Goal: Answer question/provide support: Share knowledge or assist other users

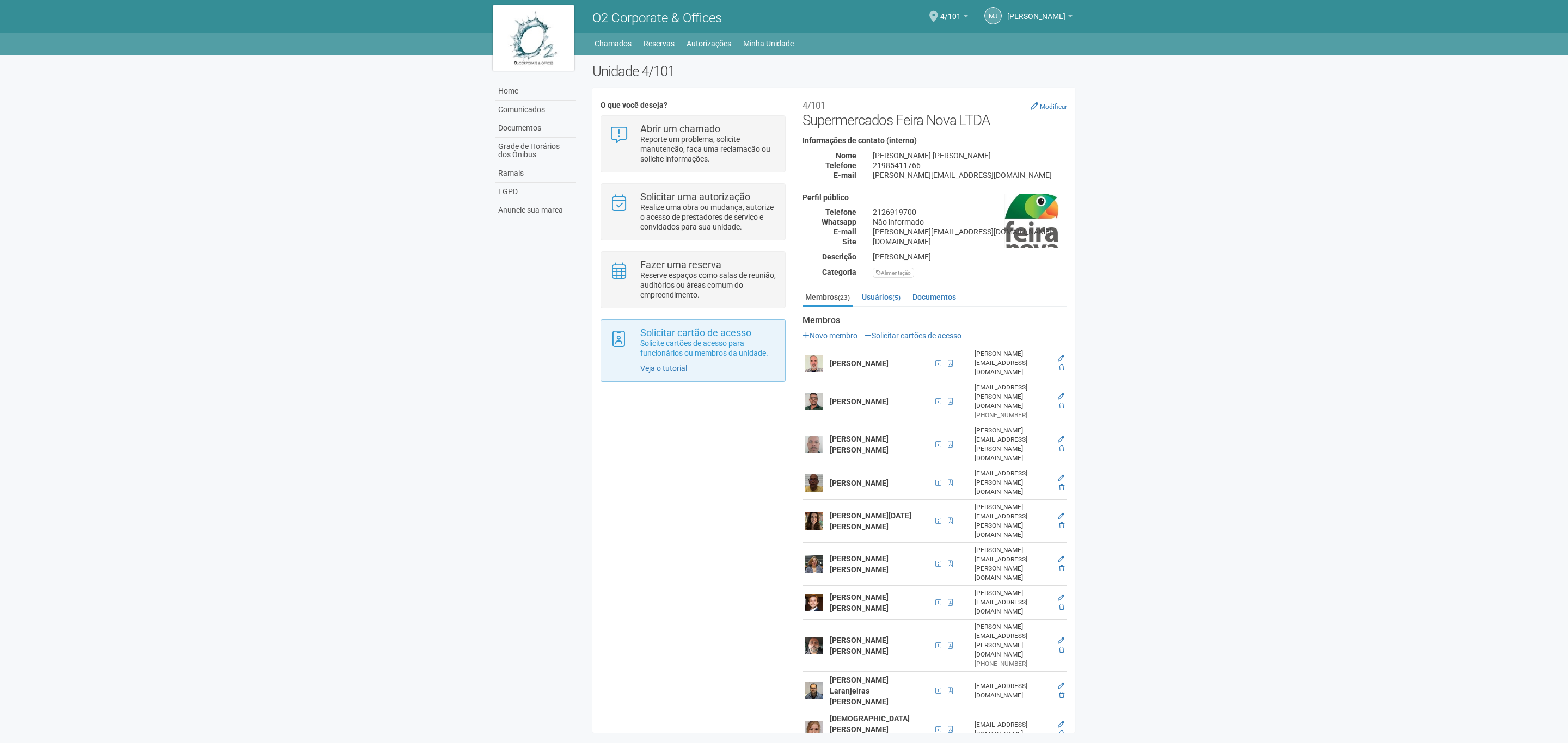
click at [607, 368] on div "Veja o tutorial" at bounding box center [692, 368] width 183 height 10
click at [619, 43] on link "Chamados" at bounding box center [613, 43] width 37 height 15
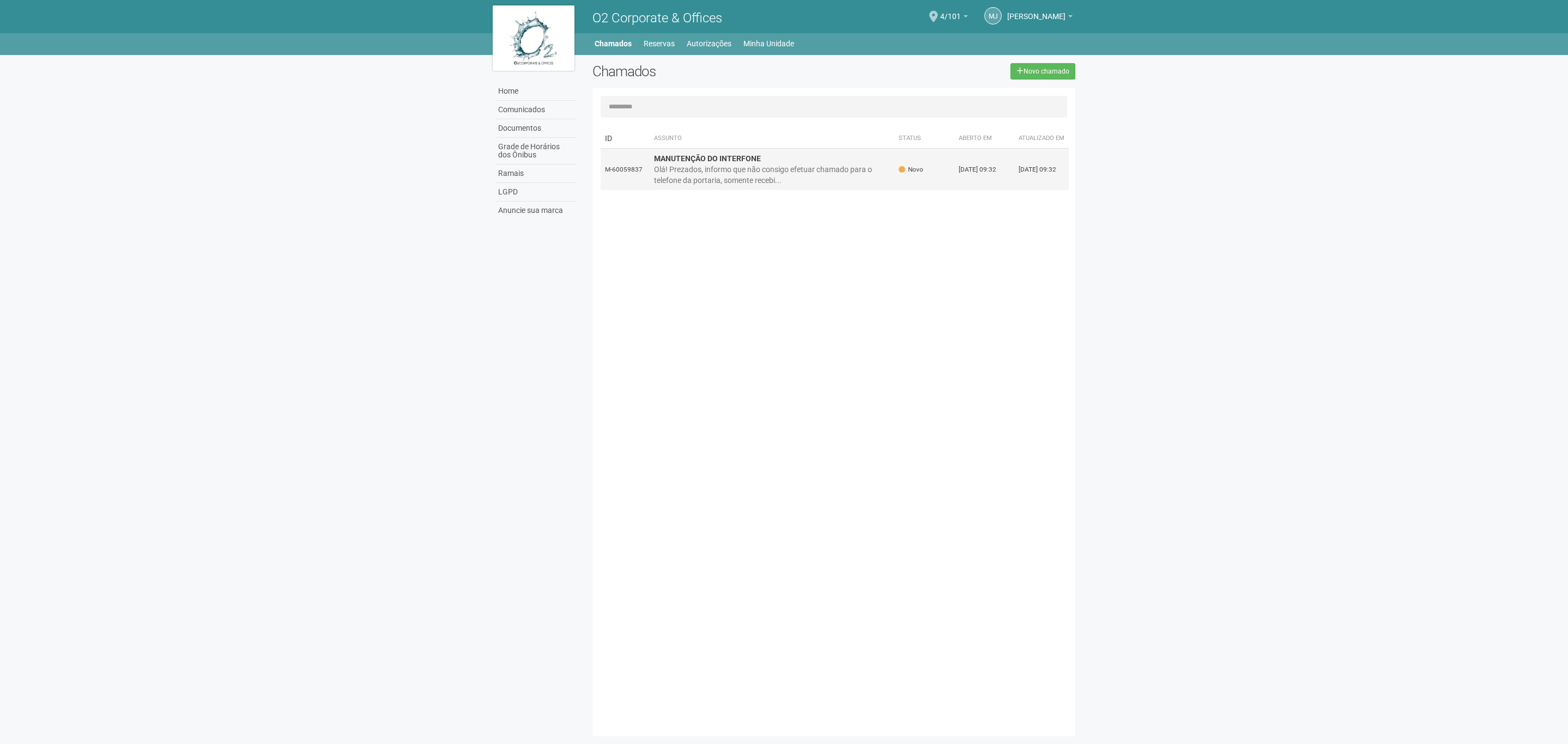
click at [718, 176] on div "Olá! Prezados, informo que não consigo efetuar chamado para o telefone da porta…" at bounding box center [772, 175] width 237 height 22
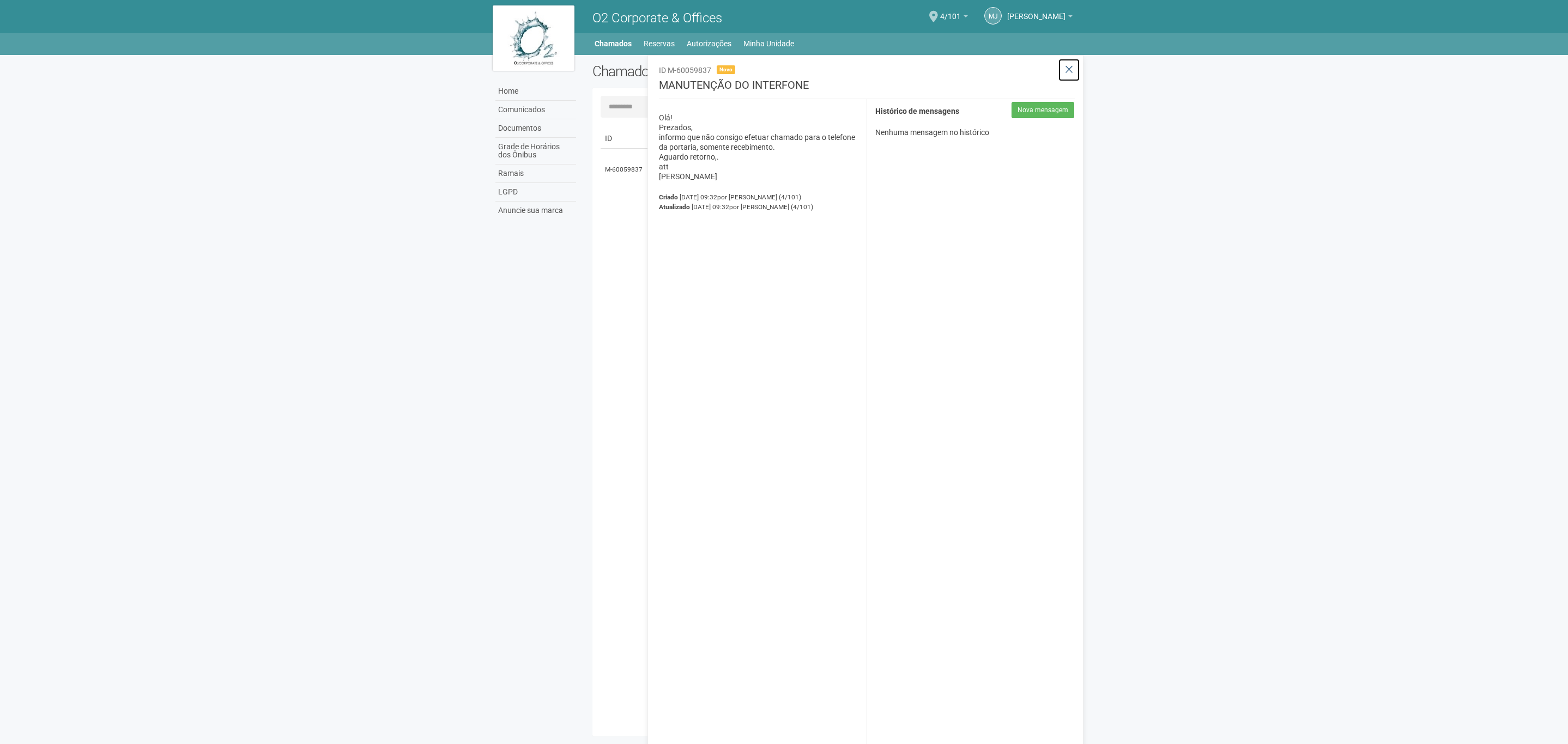
click at [1070, 67] on icon at bounding box center [1069, 70] width 8 height 11
